Goal: Go to known website: Access a specific website the user already knows

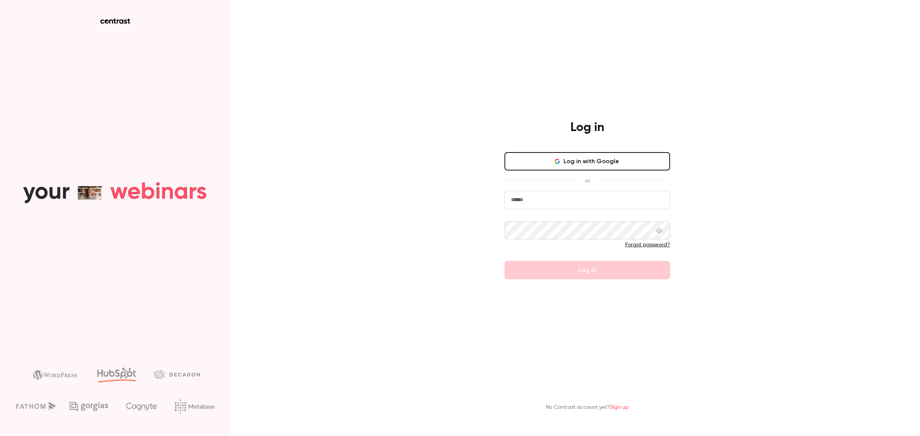
click at [607, 154] on button "Log in with Google" at bounding box center [587, 161] width 166 height 18
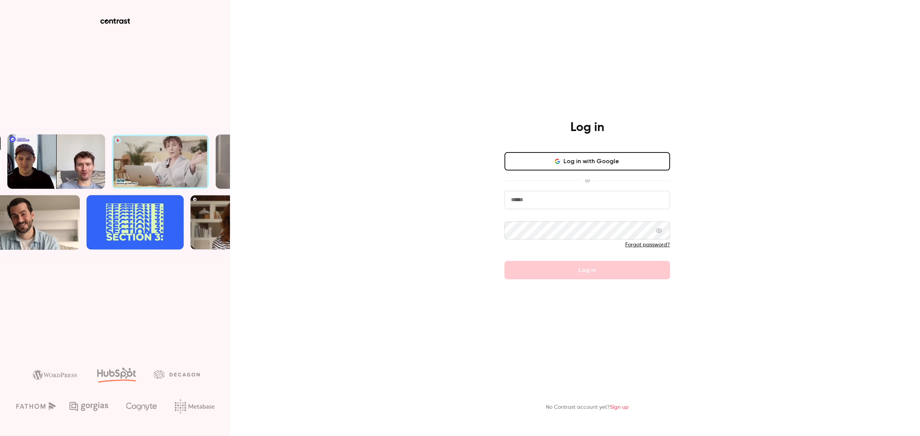
click at [582, 157] on button "Log in with Google" at bounding box center [587, 161] width 166 height 18
